Goal: Information Seeking & Learning: Check status

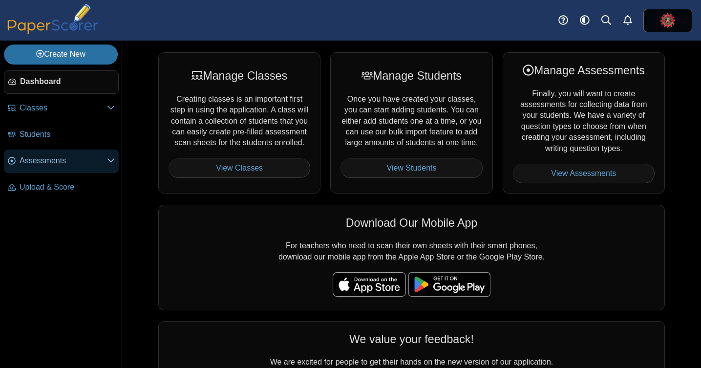
click at [53, 167] on link "Assessments" at bounding box center [61, 160] width 115 height 23
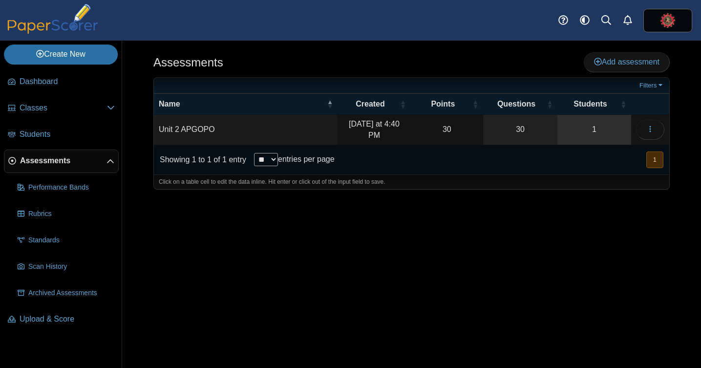
click at [588, 127] on link "1" at bounding box center [594, 130] width 74 height 30
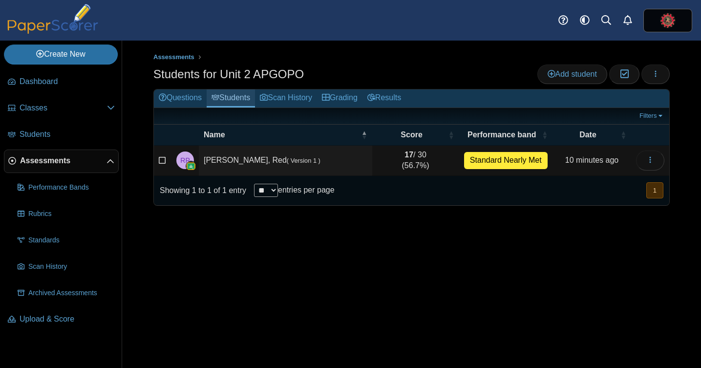
click at [241, 97] on link "Students" at bounding box center [230, 98] width 48 height 18
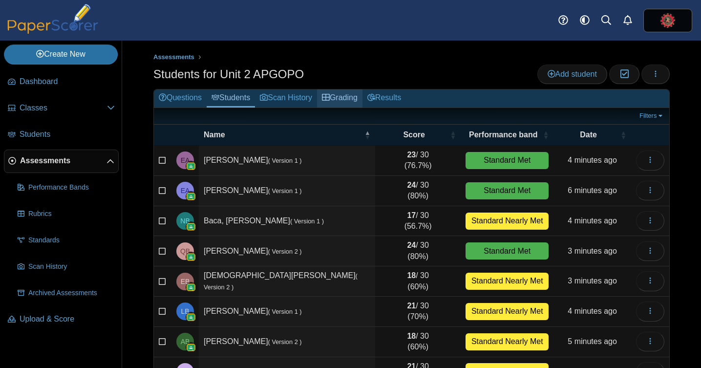
click at [338, 97] on link "Grading" at bounding box center [339, 98] width 45 height 18
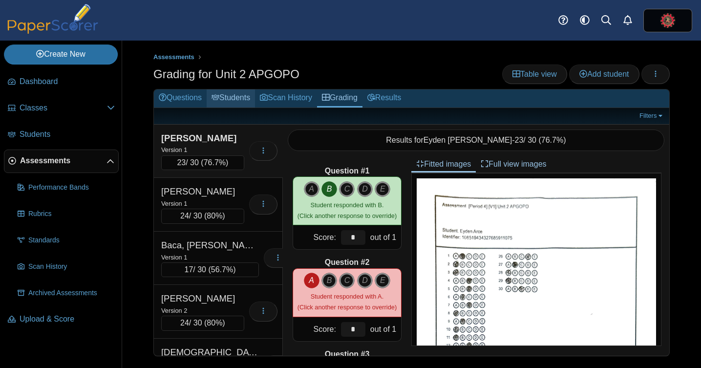
click at [230, 98] on link "Students" at bounding box center [230, 98] width 48 height 18
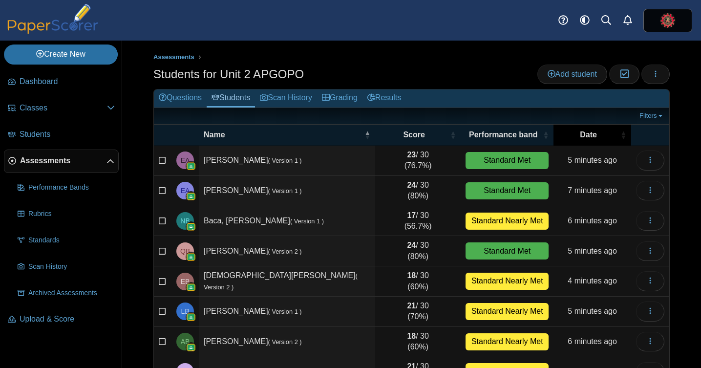
click at [622, 138] on span "\a Date\a : Activate to sort" at bounding box center [623, 135] width 6 height 10
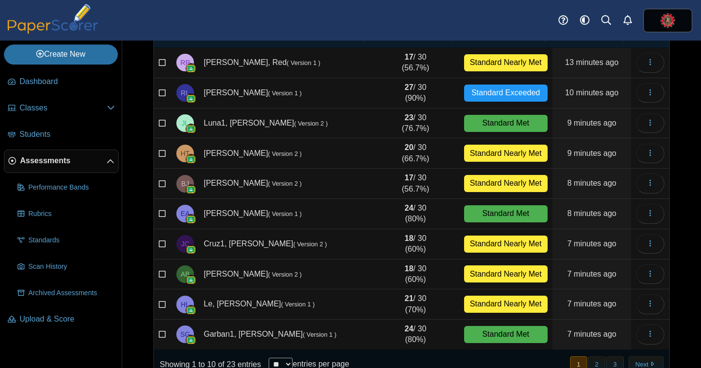
scroll to position [122, 0]
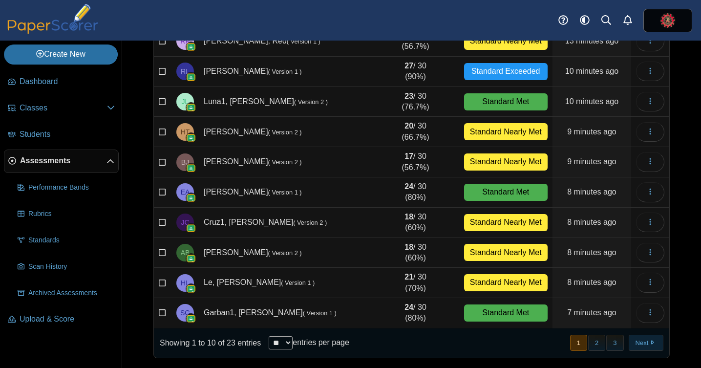
click at [640, 341] on button "Next" at bounding box center [645, 342] width 35 height 16
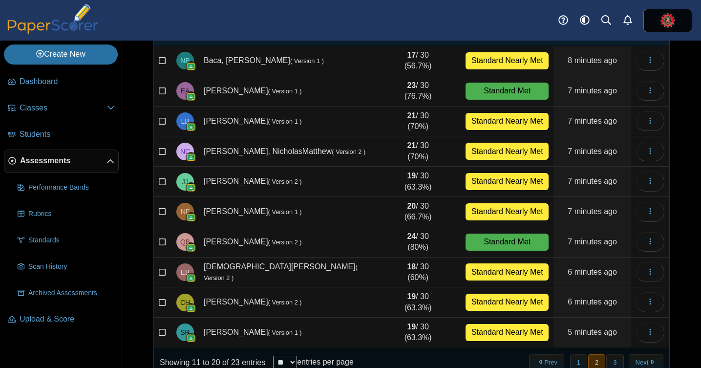
scroll to position [97, 0]
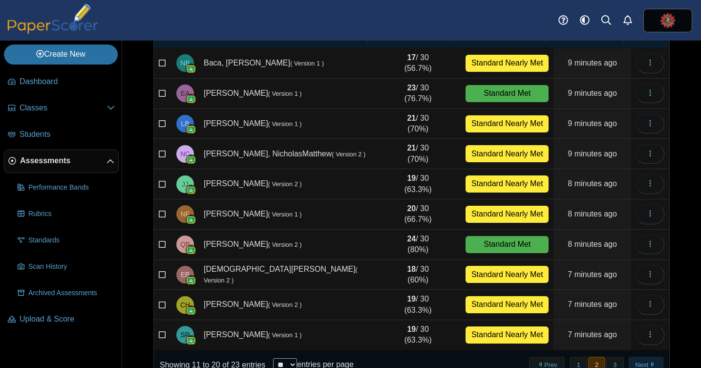
click at [637, 362] on button "Next" at bounding box center [645, 364] width 35 height 16
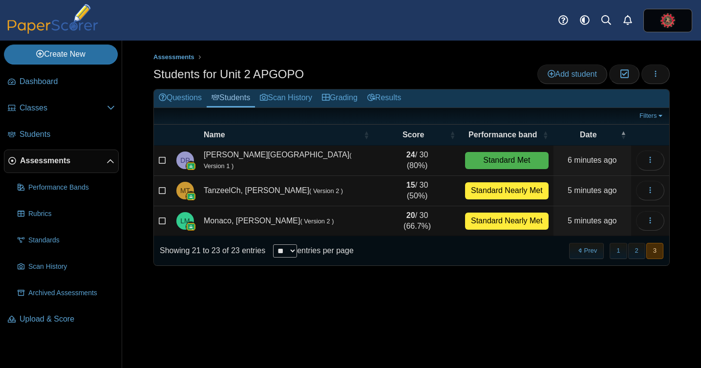
scroll to position [0, 0]
click at [396, 100] on link "Results" at bounding box center [383, 98] width 43 height 18
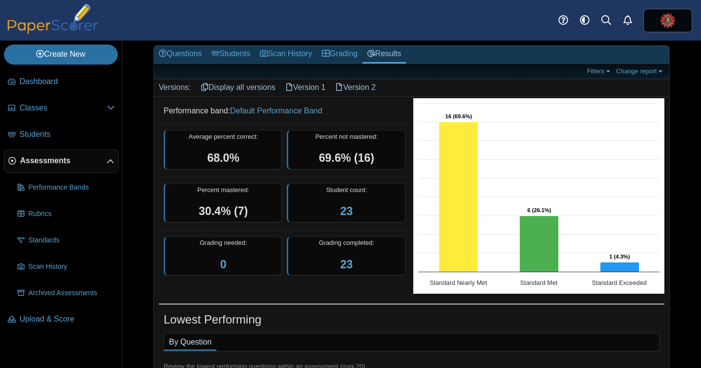
scroll to position [44, 0]
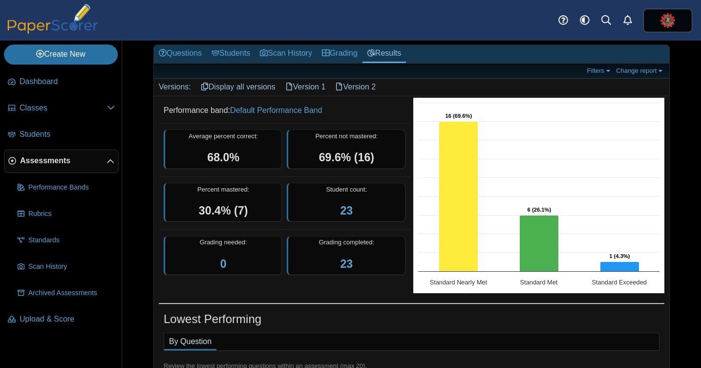
click at [303, 85] on link "Version 1" at bounding box center [305, 87] width 50 height 17
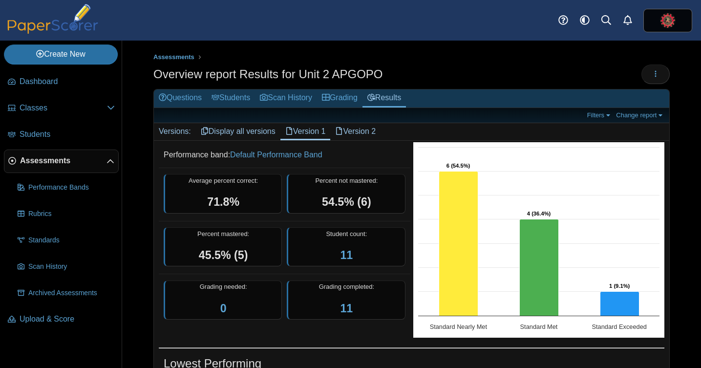
click at [354, 127] on link "Version 2" at bounding box center [355, 131] width 50 height 17
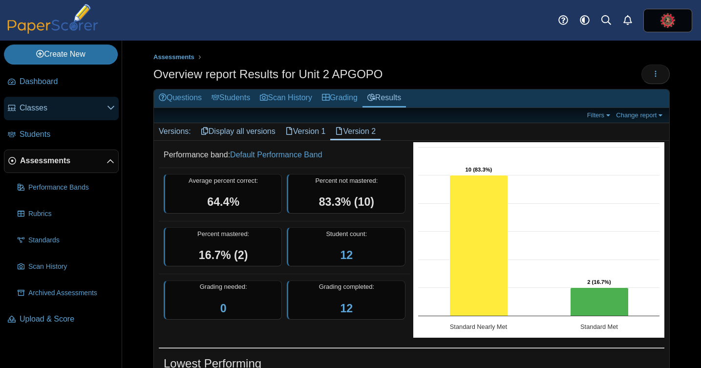
click at [53, 109] on span "Classes" at bounding box center [63, 108] width 87 height 11
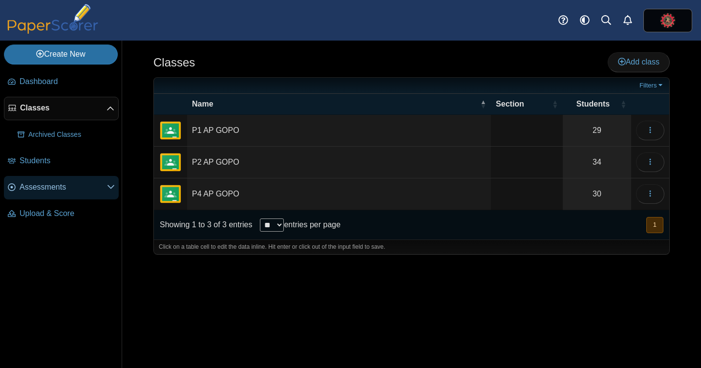
click at [47, 188] on span "Assessments" at bounding box center [63, 187] width 87 height 11
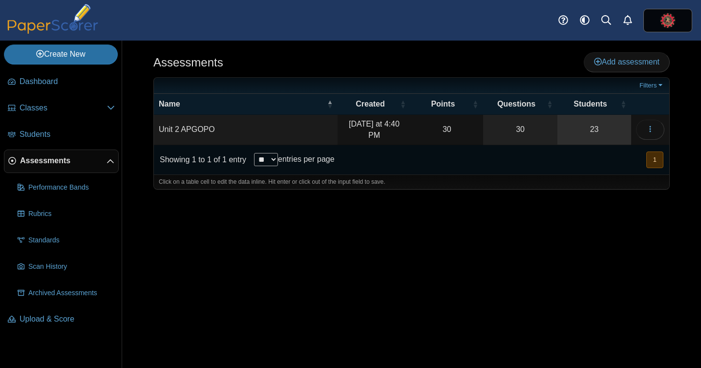
click at [589, 126] on link "23" at bounding box center [594, 130] width 74 height 30
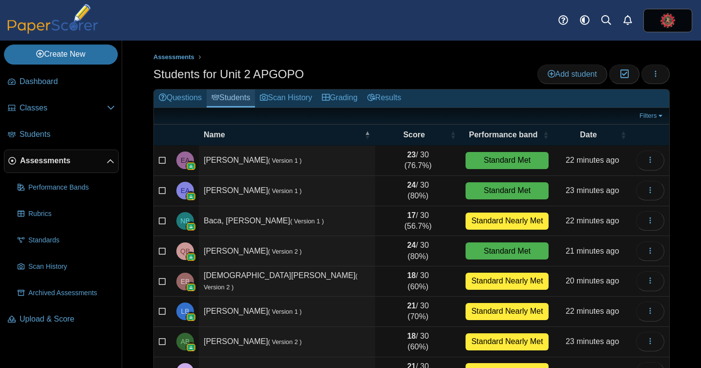
click at [233, 99] on link "Students" at bounding box center [230, 98] width 48 height 18
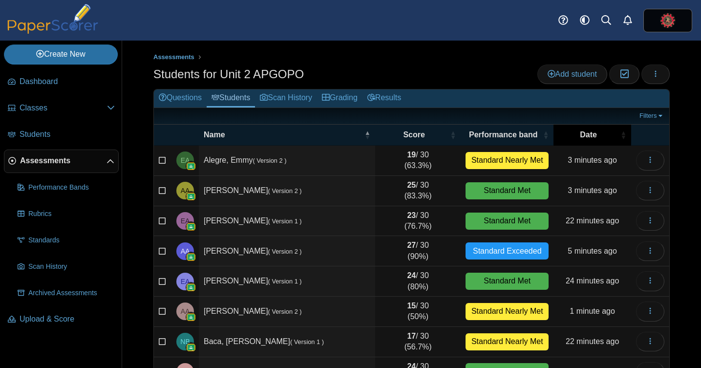
click at [612, 135] on span "Date" at bounding box center [588, 134] width 60 height 11
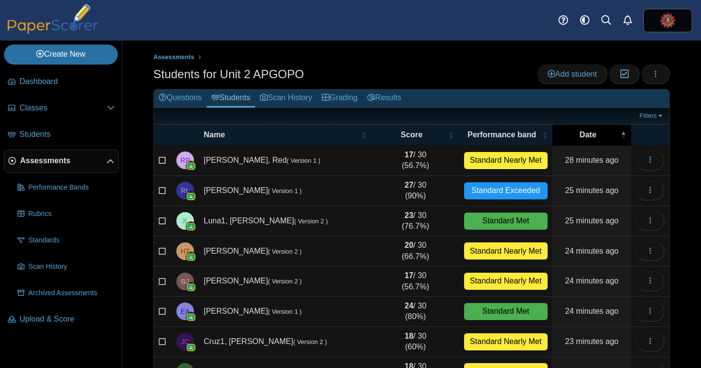
click at [612, 135] on span "Date" at bounding box center [587, 134] width 61 height 11
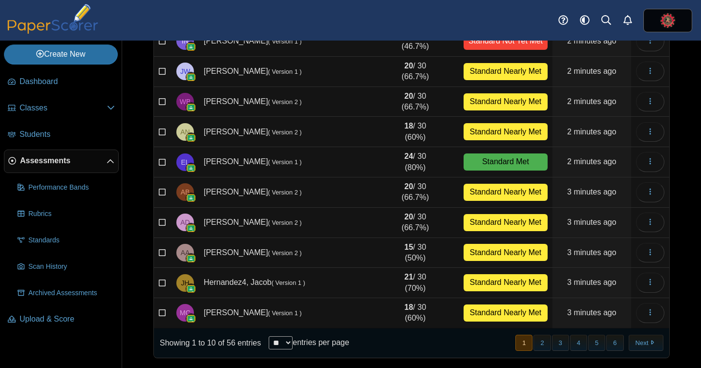
scroll to position [122, 0]
click at [541, 342] on button "2" at bounding box center [541, 342] width 17 height 16
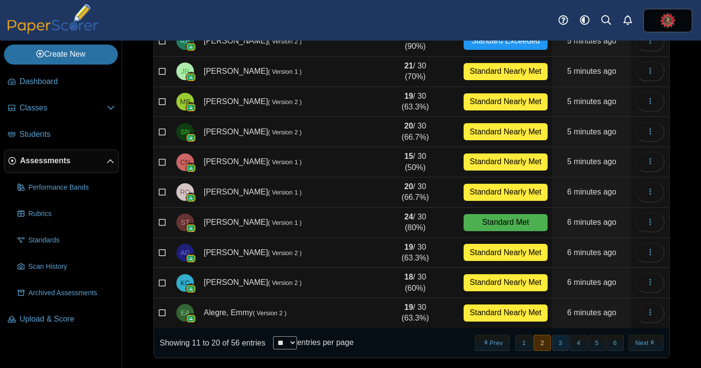
click at [557, 342] on button "3" at bounding box center [560, 342] width 17 height 16
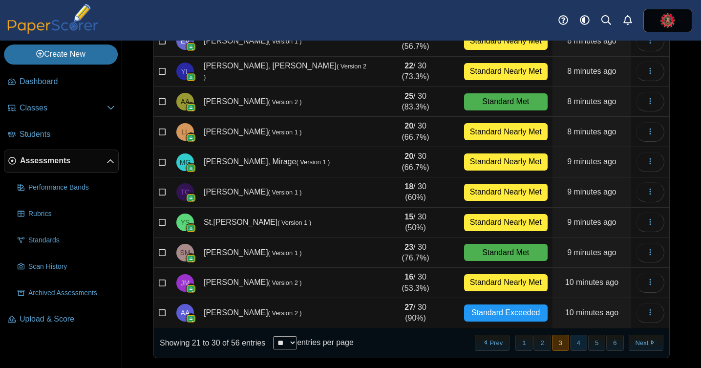
click at [577, 347] on button "4" at bounding box center [578, 342] width 17 height 16
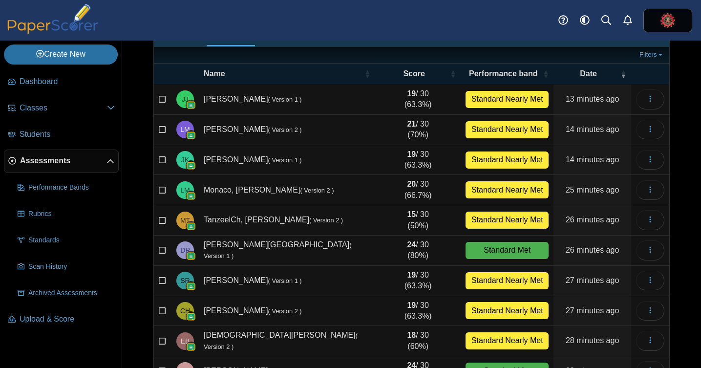
scroll to position [61, 0]
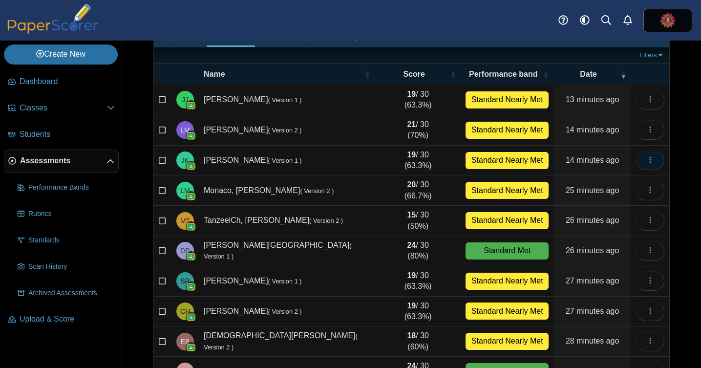
click at [652, 162] on icon "button" at bounding box center [650, 160] width 8 height 8
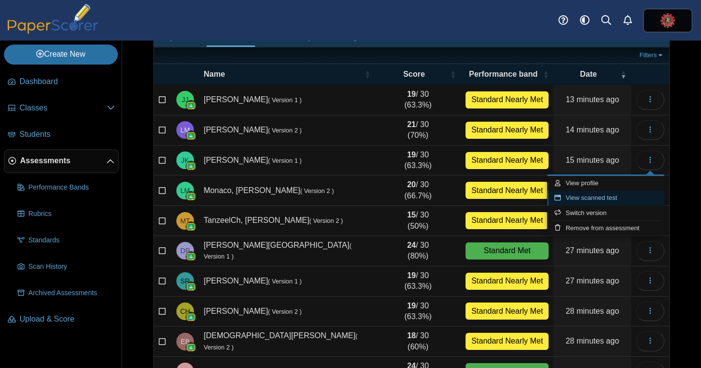
click at [593, 198] on link "View scanned test" at bounding box center [605, 197] width 117 height 15
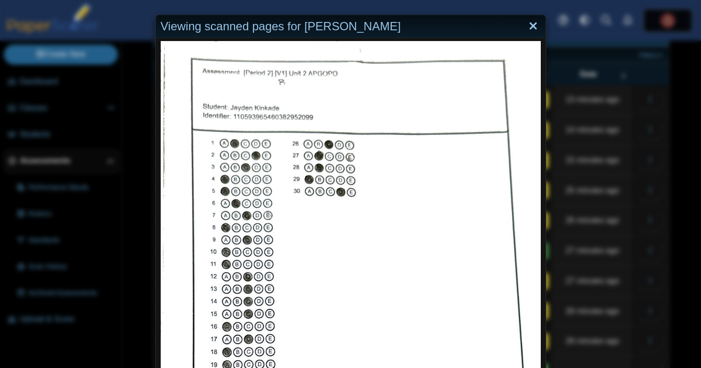
click at [532, 28] on link "Close" at bounding box center [532, 26] width 15 height 17
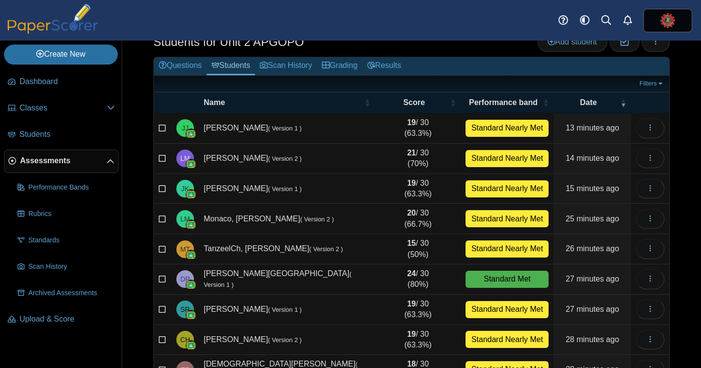
scroll to position [0, 0]
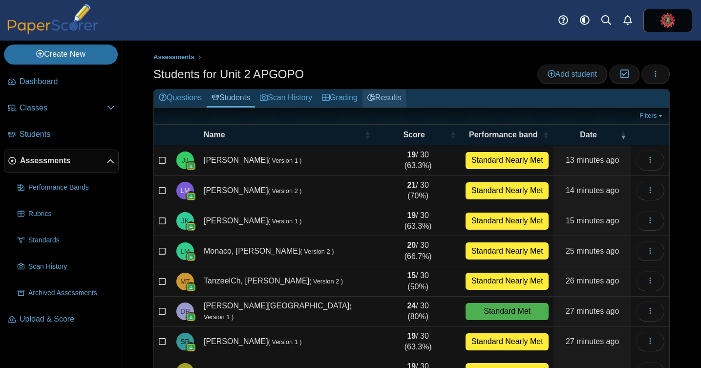
click at [394, 106] on link "Results" at bounding box center [383, 98] width 43 height 18
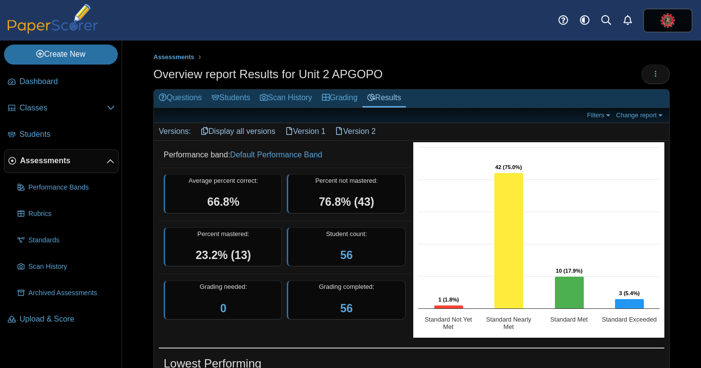
click at [309, 131] on link "Version 1" at bounding box center [305, 131] width 50 height 17
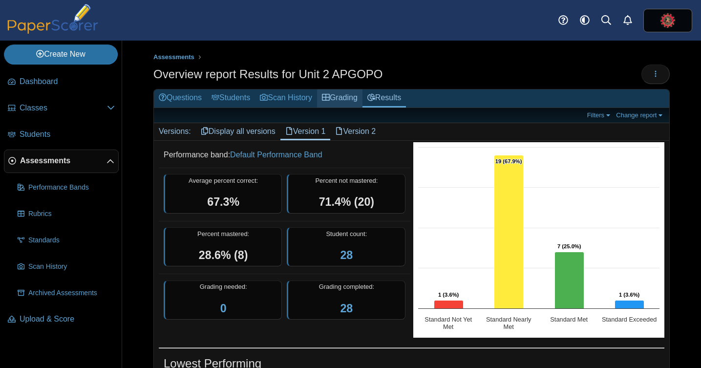
click at [348, 95] on link "Grading" at bounding box center [339, 98] width 45 height 18
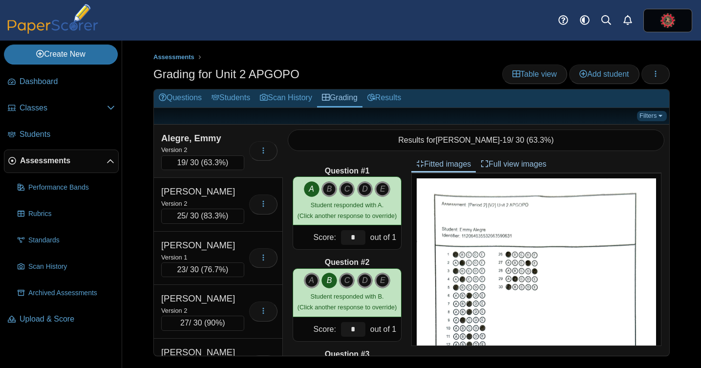
click at [660, 118] on link "Filters" at bounding box center [652, 116] width 30 height 10
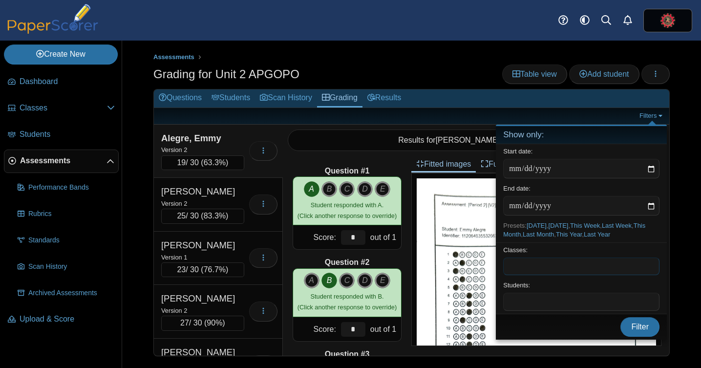
click at [527, 268] on span at bounding box center [580, 266] width 155 height 17
click at [521, 306] on span at bounding box center [580, 301] width 155 height 17
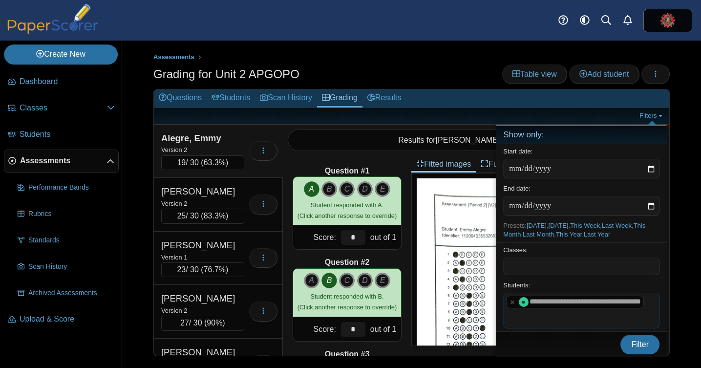
click at [588, 306] on div "**********" at bounding box center [578, 302] width 123 height 12
click at [624, 354] on button "Filter" at bounding box center [639, 344] width 39 height 20
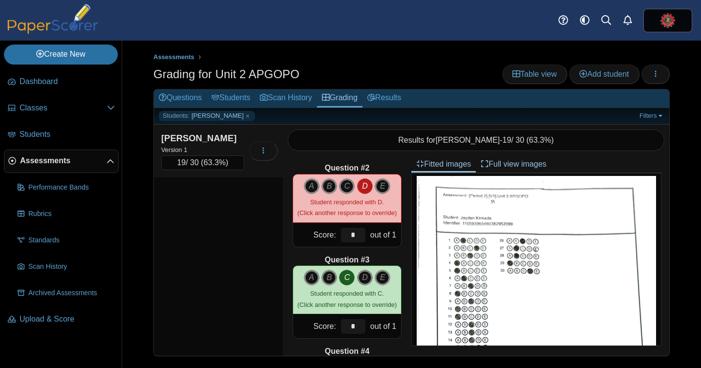
scroll to position [92, 0]
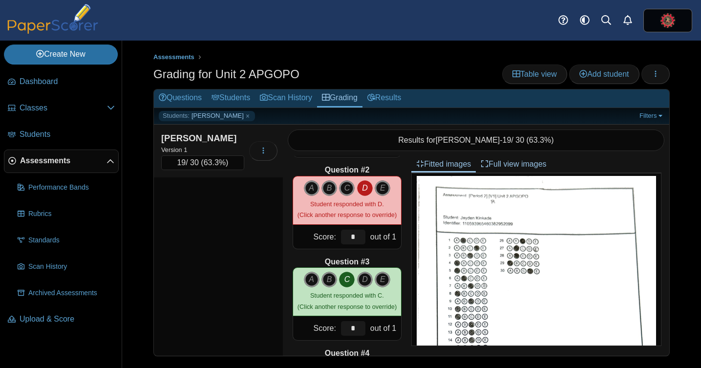
click at [509, 163] on link "Full view images" at bounding box center [512, 164] width 75 height 17
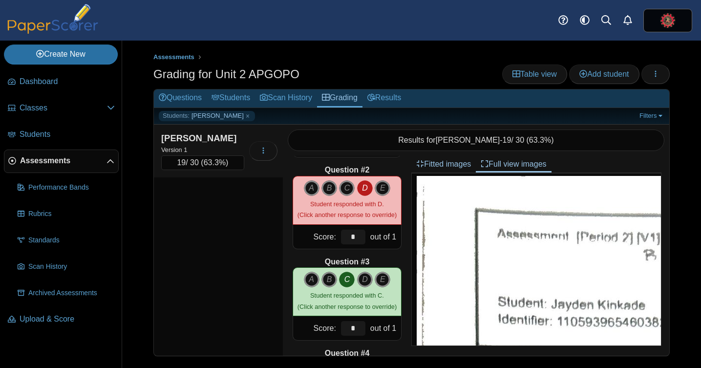
click at [509, 163] on link "Full view images" at bounding box center [512, 164] width 75 height 17
click at [472, 164] on link "Fitted images" at bounding box center [443, 164] width 64 height 17
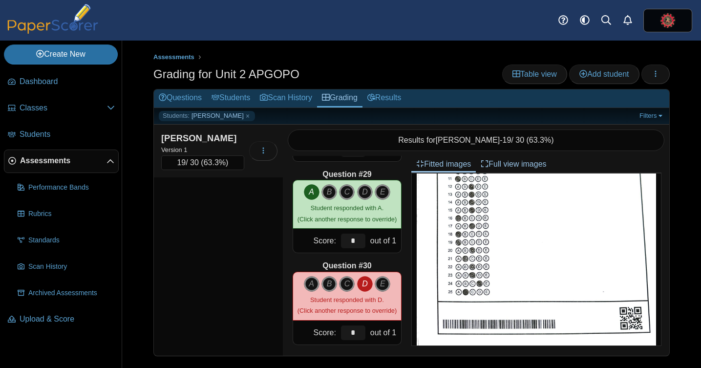
scroll to position [2564, 0]
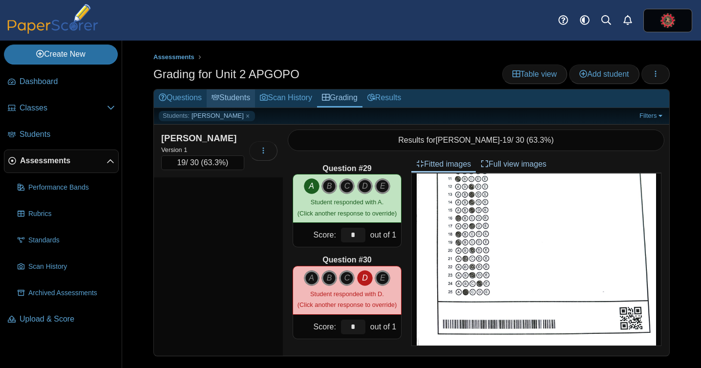
click at [249, 97] on link "Students" at bounding box center [230, 98] width 48 height 18
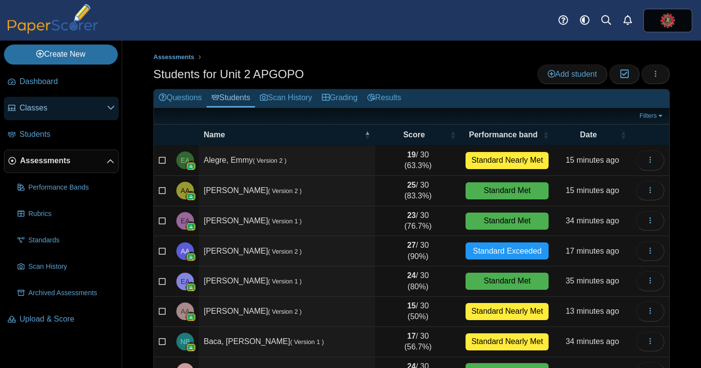
click at [73, 113] on link "Classes" at bounding box center [61, 108] width 115 height 23
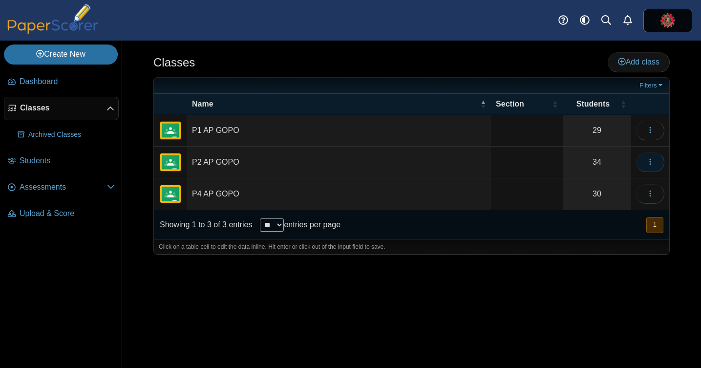
click at [653, 163] on icon "button" at bounding box center [650, 162] width 8 height 8
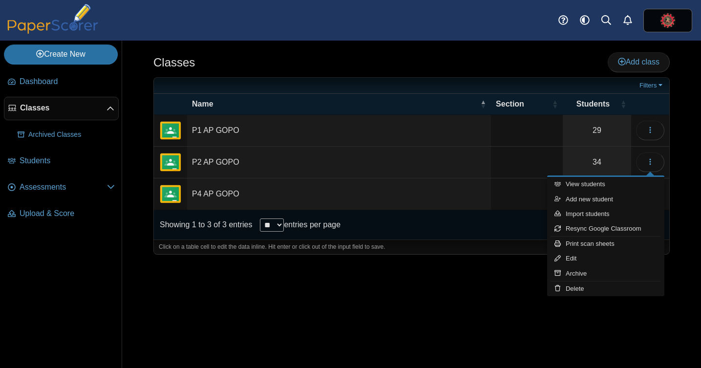
click at [524, 48] on div "Classes Add class Filters 29" at bounding box center [411, 204] width 578 height 327
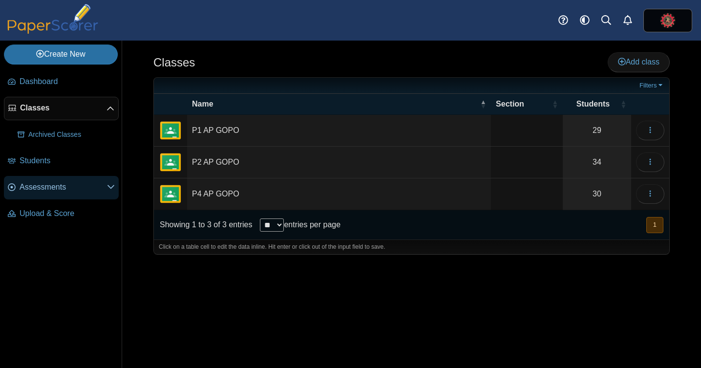
click at [54, 186] on span "Assessments" at bounding box center [63, 187] width 87 height 11
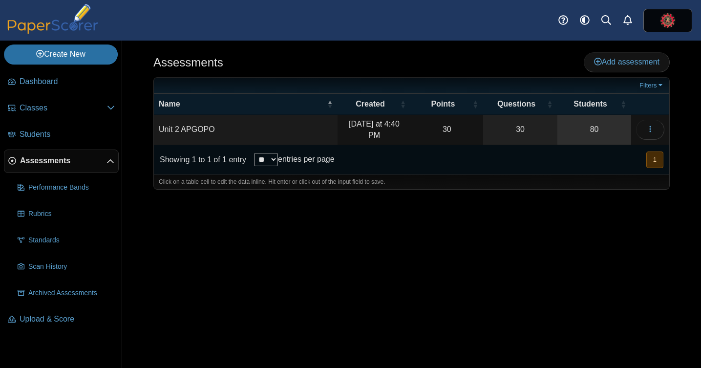
click at [590, 132] on link "80" at bounding box center [594, 130] width 74 height 30
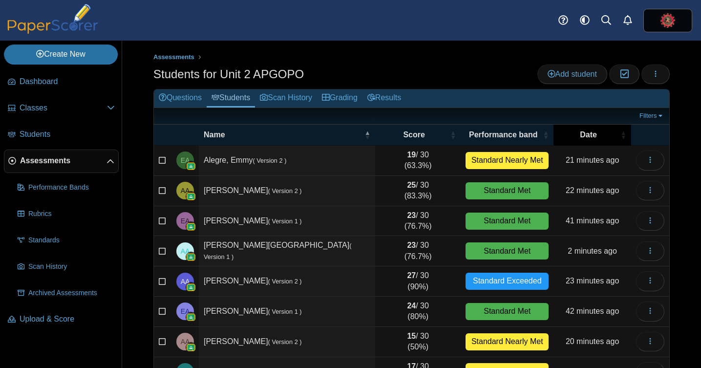
click at [586, 136] on span "Date" at bounding box center [588, 134] width 60 height 11
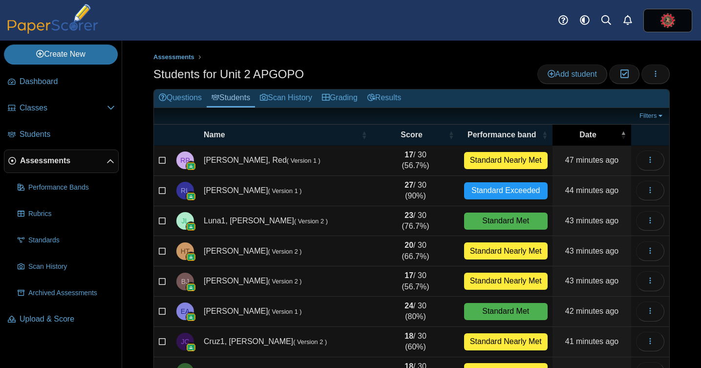
click at [586, 136] on span "Date" at bounding box center [587, 134] width 61 height 11
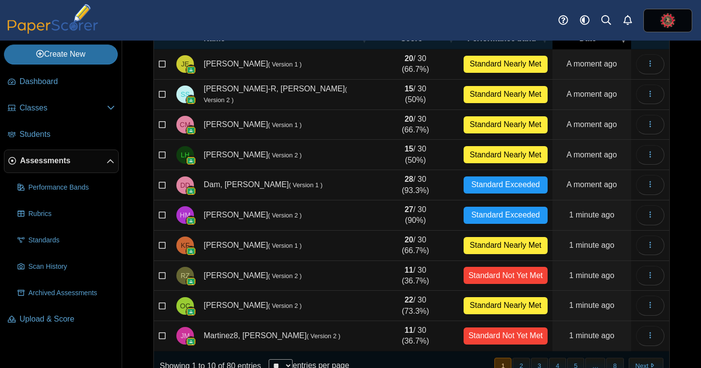
scroll to position [122, 0]
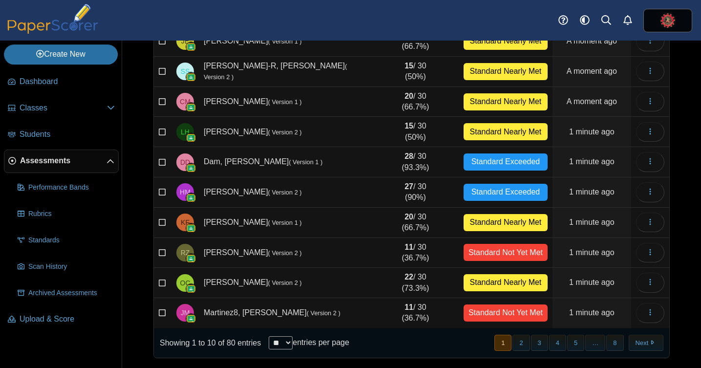
click at [292, 341] on select "** ** ** ***" at bounding box center [280, 342] width 24 height 13
select select "**"
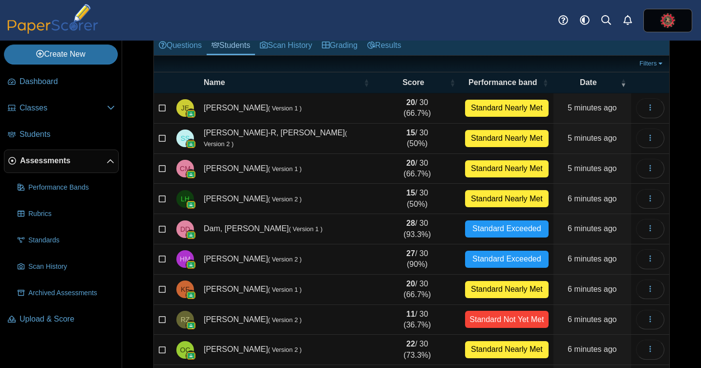
scroll to position [0, 0]
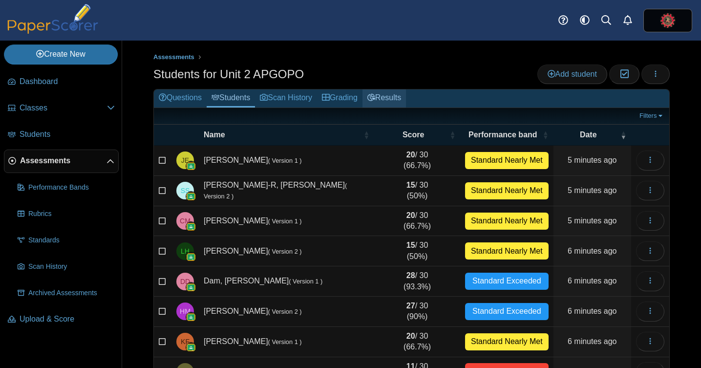
click at [398, 104] on link "Results" at bounding box center [383, 98] width 43 height 18
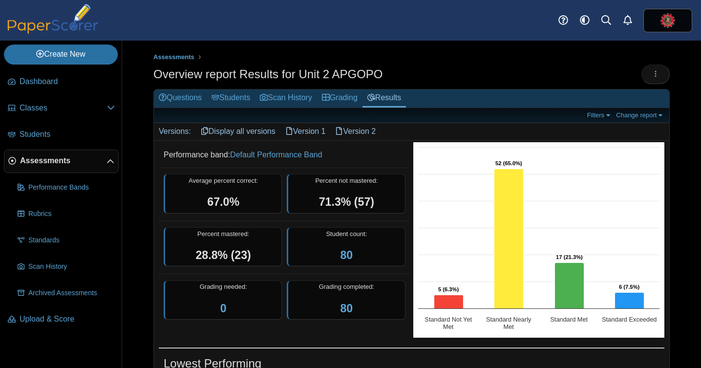
click at [253, 127] on link "Display all versions" at bounding box center [238, 131] width 84 height 17
click at [593, 115] on link "Filters" at bounding box center [599, 115] width 30 height 8
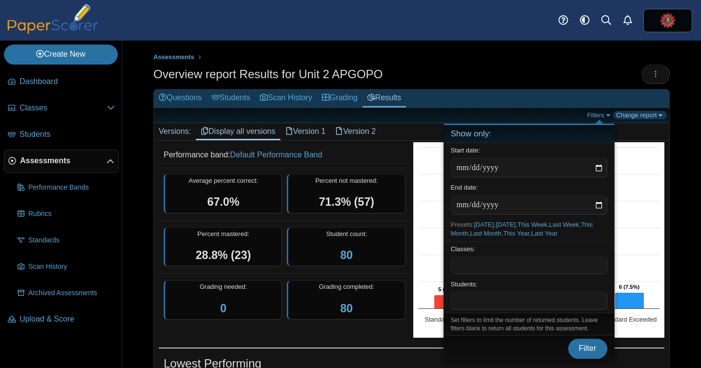
click at [620, 114] on link "Change report" at bounding box center [639, 115] width 53 height 8
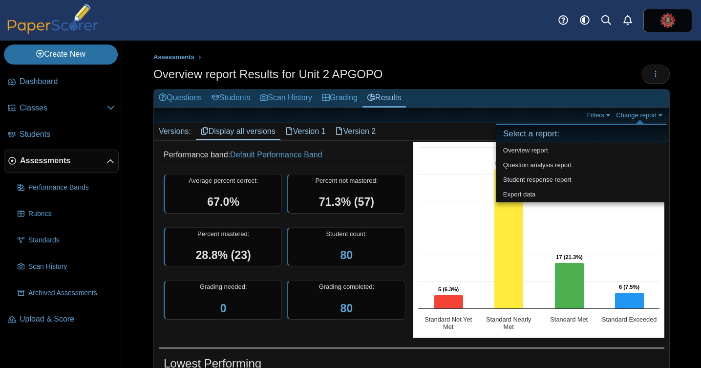
click at [505, 69] on div "Overview report Results for Unit 2 APGOPO Loading…" at bounding box center [411, 75] width 516 height 22
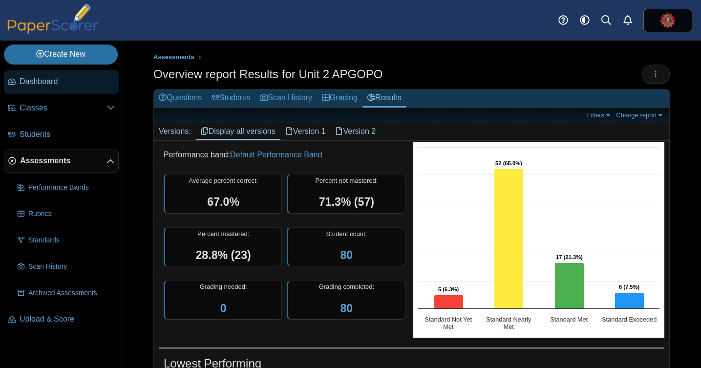
click at [49, 83] on span "Dashboard" at bounding box center [67, 81] width 95 height 11
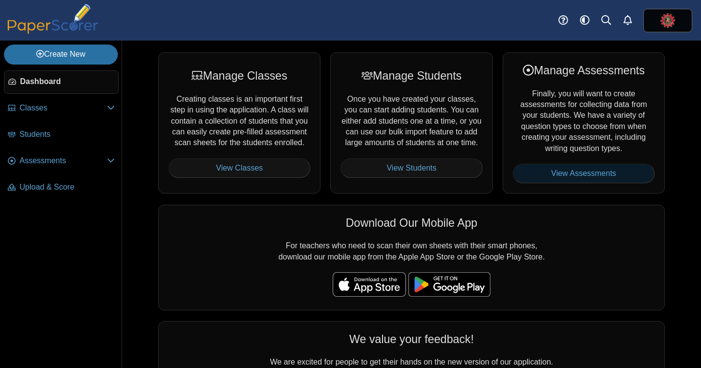
click at [554, 171] on link "View Assessments" at bounding box center [584, 174] width 142 height 20
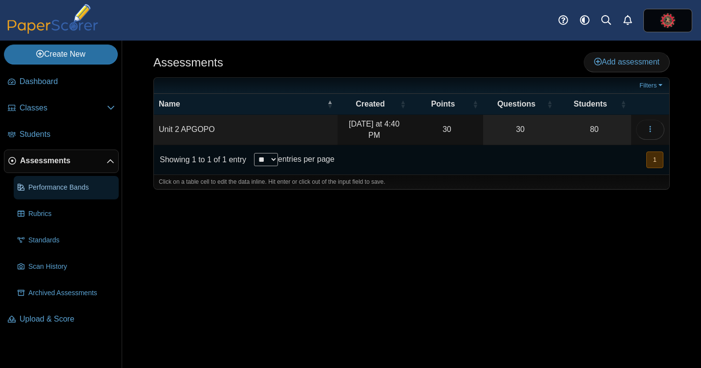
click at [69, 195] on link "Performance Bands" at bounding box center [66, 187] width 105 height 23
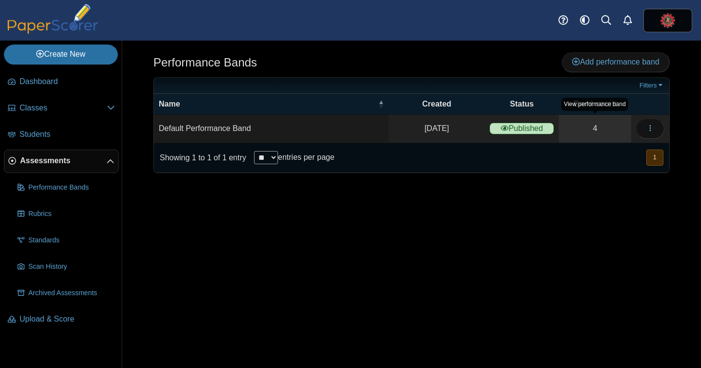
click at [608, 131] on link "4" at bounding box center [594, 128] width 72 height 27
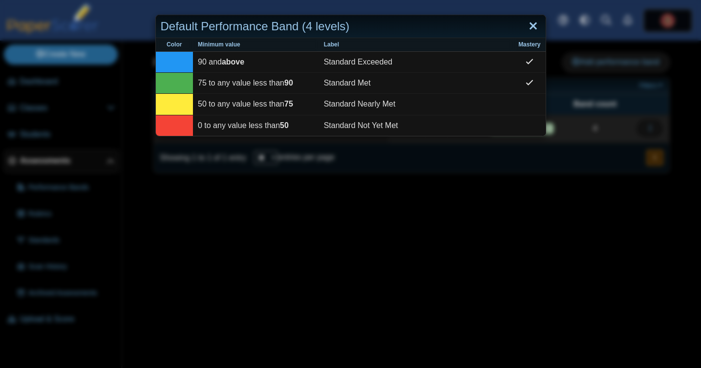
click at [534, 25] on link "Close" at bounding box center [532, 26] width 15 height 17
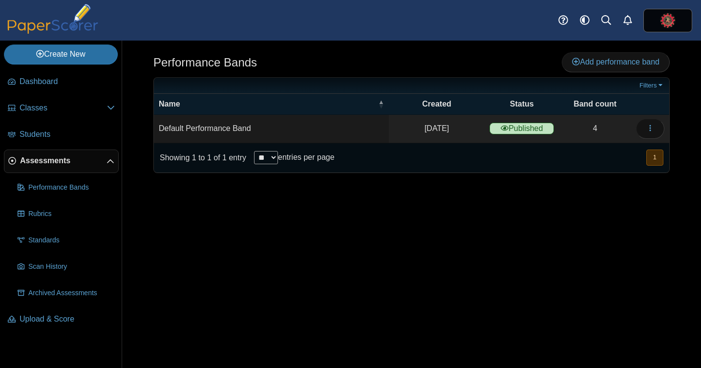
click at [43, 159] on span "Assessments" at bounding box center [63, 160] width 86 height 11
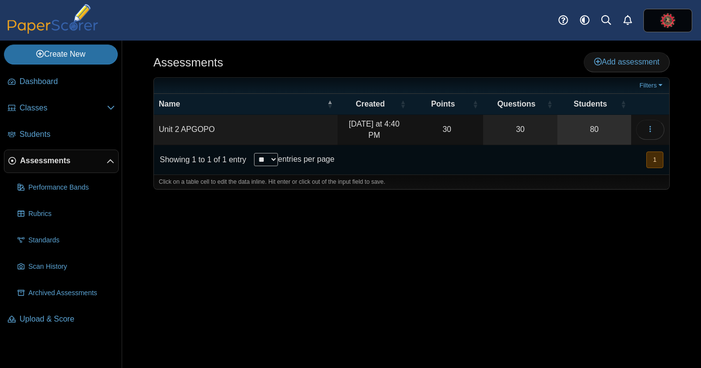
click at [592, 123] on link "80" at bounding box center [594, 130] width 74 height 30
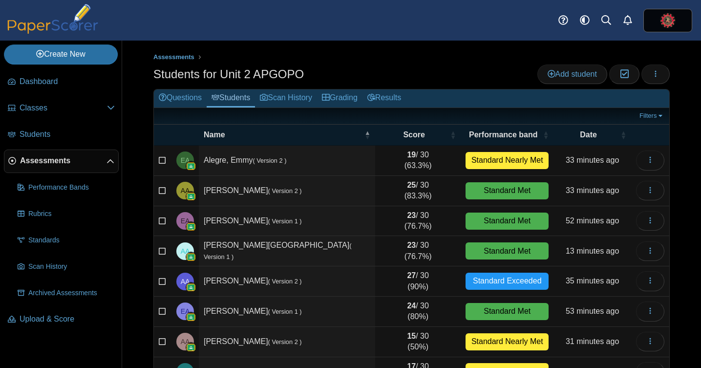
scroll to position [122, 0]
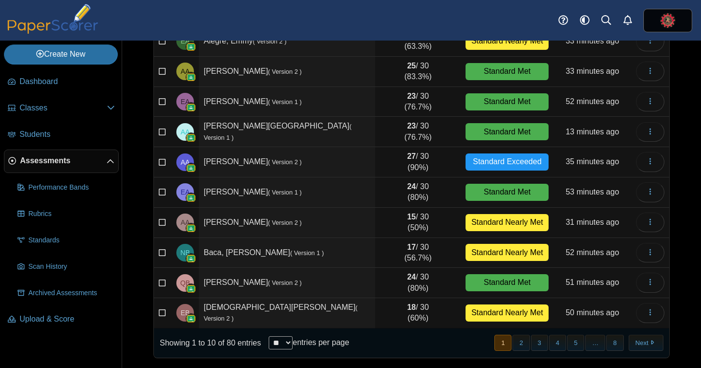
click at [292, 342] on select "** ** ** ***" at bounding box center [280, 342] width 24 height 13
select select "***"
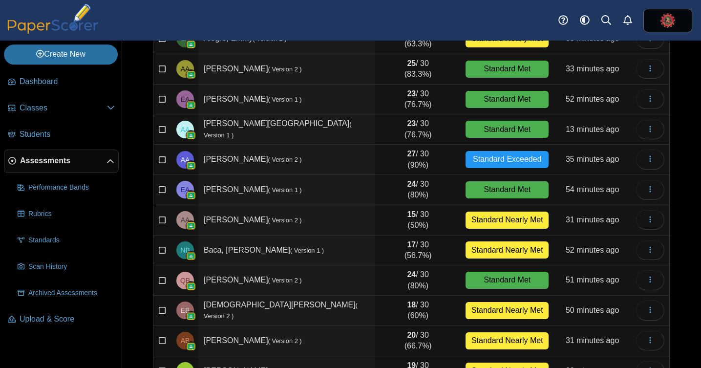
scroll to position [0, 0]
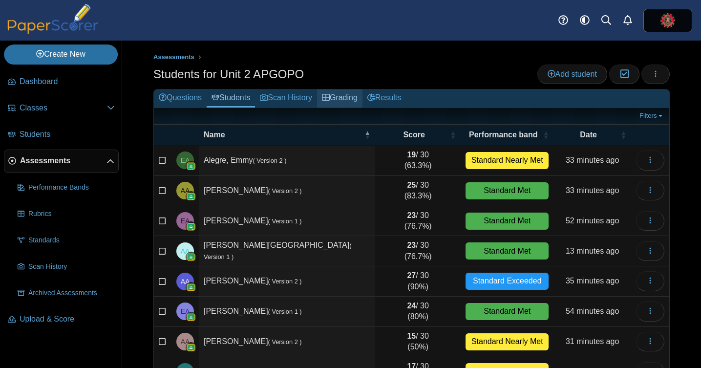
click at [362, 100] on link "Grading" at bounding box center [339, 98] width 45 height 18
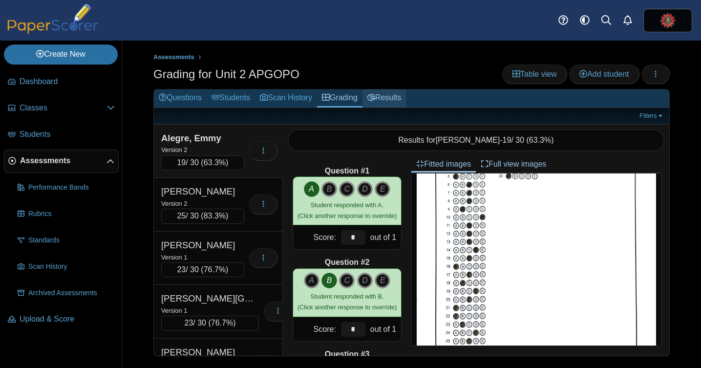
click at [406, 95] on link "Results" at bounding box center [383, 98] width 43 height 18
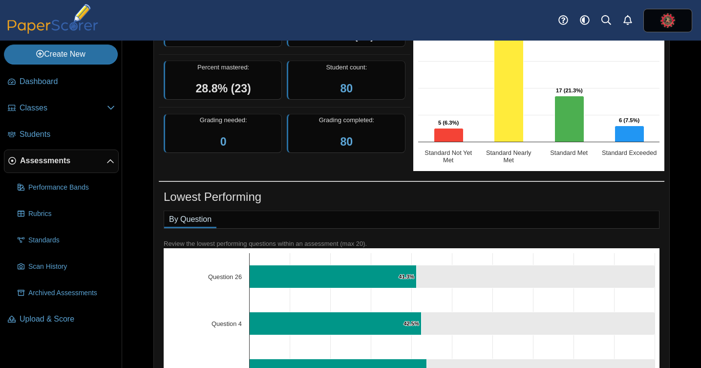
scroll to position [167, 0]
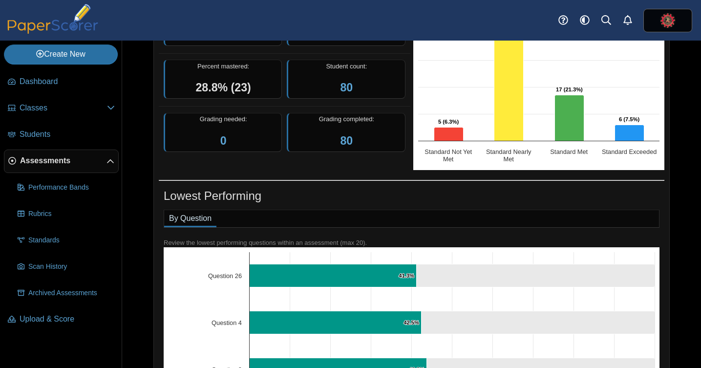
click at [201, 223] on link "By Question" at bounding box center [190, 218] width 52 height 17
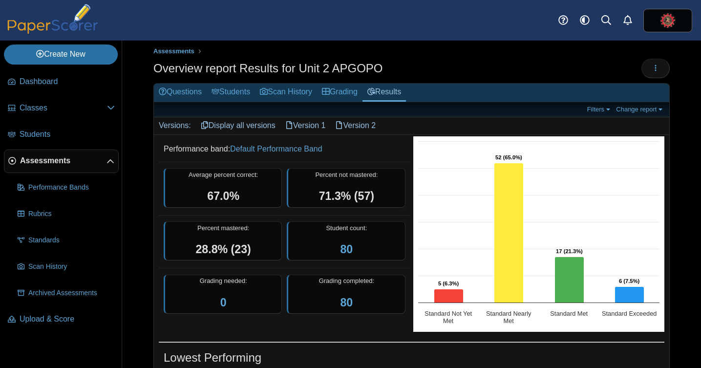
scroll to position [0, 0]
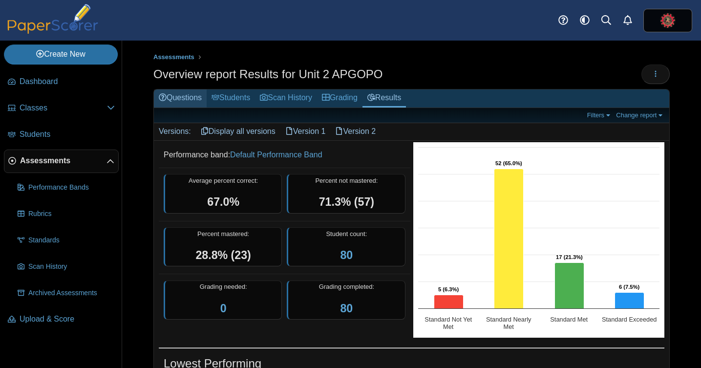
click at [168, 99] on link "Questions" at bounding box center [180, 98] width 53 height 18
